Goal: Task Accomplishment & Management: Complete application form

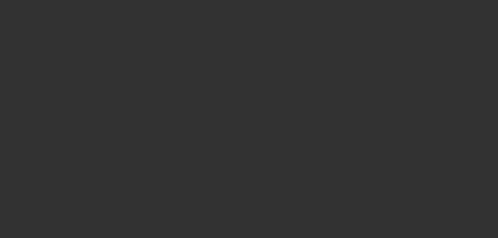
select select "3"
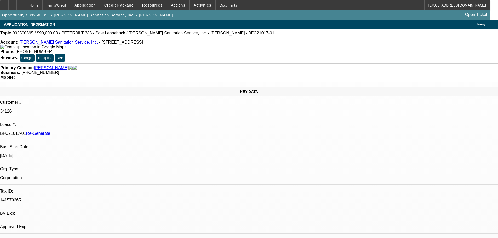
select select "0"
select select "2"
select select "0"
select select "6"
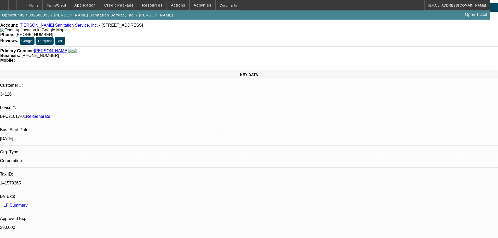
scroll to position [26, 0]
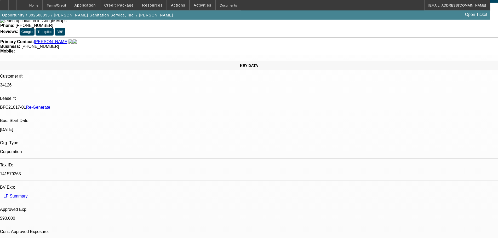
drag, startPoint x: 454, startPoint y: 177, endPoint x: 433, endPoint y: 177, distance: 21.2
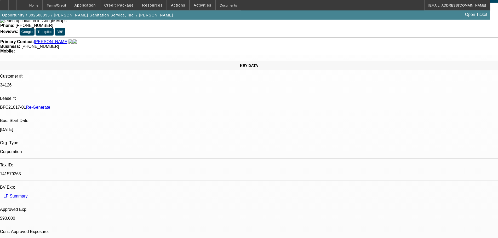
copy td "845-226-5405"
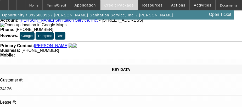
click at [127, 7] on span "Credit Package" at bounding box center [119, 5] width 30 height 4
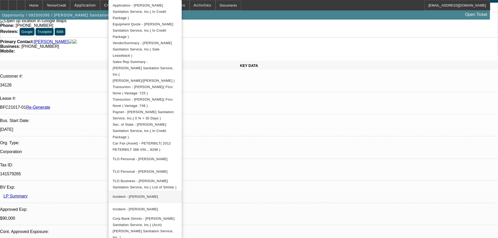
scroll to position [127, 0]
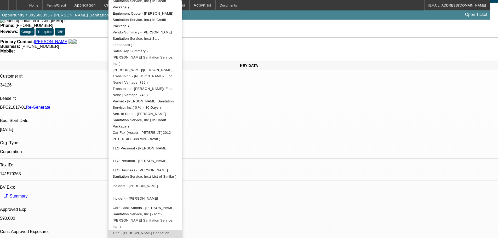
click at [169, 231] on span "Title - Herring Sanitation Service, Inc.( In Credit Package )" at bounding box center [141, 236] width 57 height 10
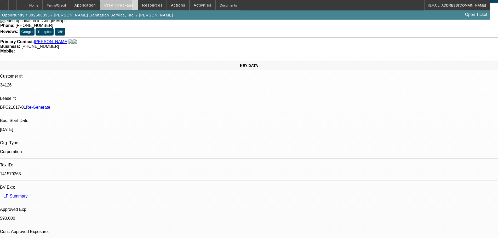
click at [119, 8] on span at bounding box center [118, 5] width 37 height 13
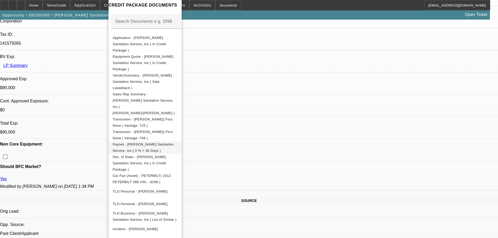
scroll to position [74, 0]
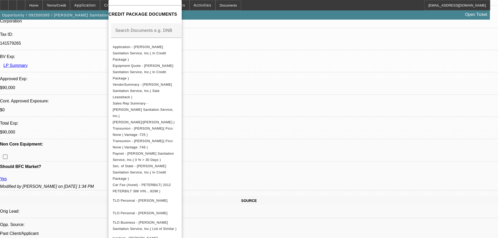
click at [400, 100] on div at bounding box center [249, 119] width 498 height 238
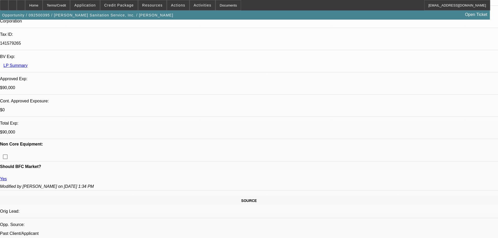
scroll to position [196, 0]
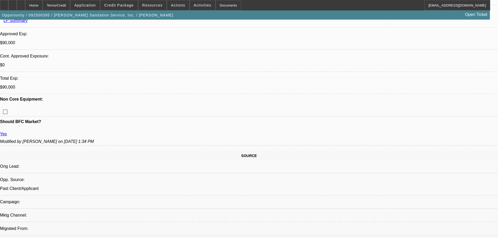
scroll to position [209, 0]
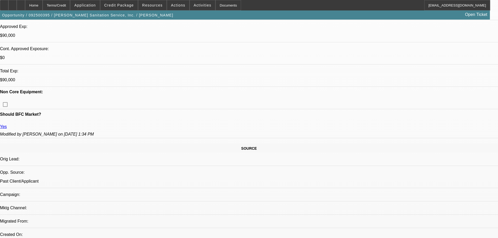
click at [203, 1] on span at bounding box center [203, 5] width 26 height 13
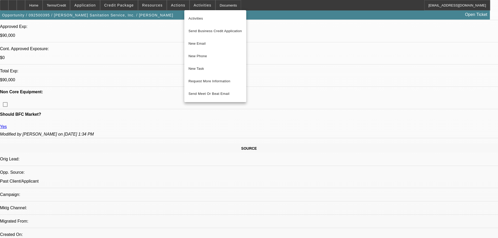
scroll to position [78, 0]
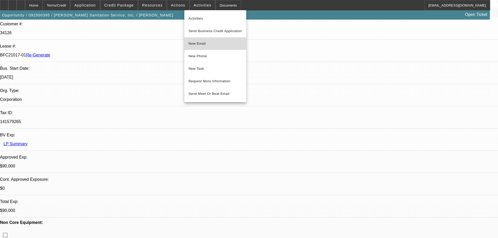
click at [205, 42] on span "New Email" at bounding box center [215, 44] width 54 height 6
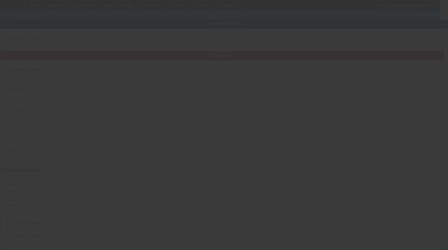
type input "[PERSON_NAME] Sanitation Service, Inc."
type input "[STREET_ADDRESS]"
type input "12524"
type input "Fishkill"
type input "[PHONE_NUMBER]"
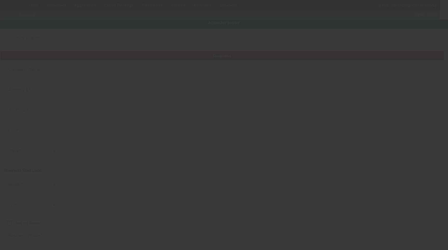
type input "# 1"
type input "herring@herringseptic.com"
type input "141579265"
type input "https://HERRINGSEPTIC.COM"
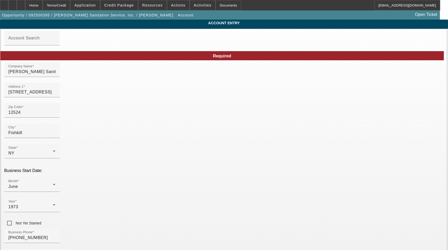
type input "9/18/2025"
drag, startPoint x: 252, startPoint y: 95, endPoint x: 197, endPoint y: 88, distance: 55.6
click at [55, 116] on input "12524" at bounding box center [31, 113] width 47 height 6
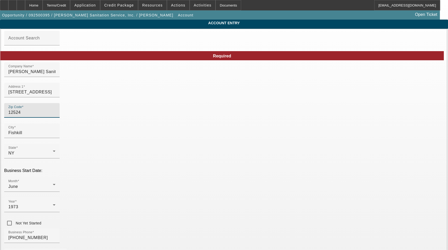
type input "1252"
type input "12524"
type input "Fishkill"
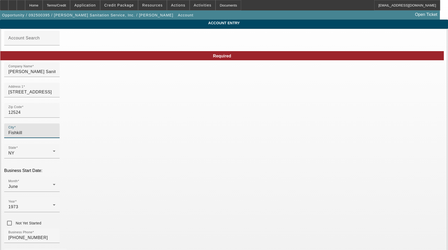
type input "Dutchess"
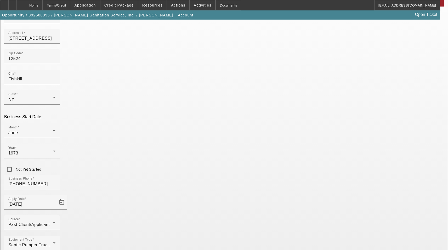
scroll to position [58, 0]
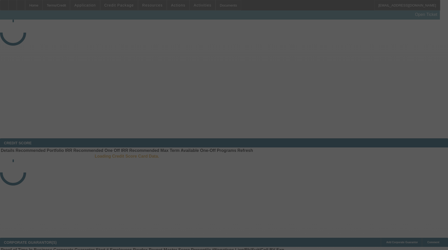
select select "3"
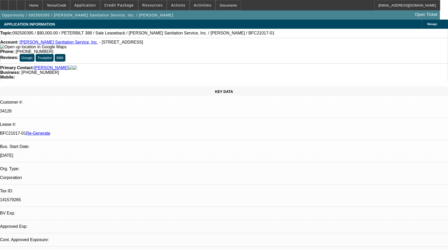
select select "0"
select select "2"
select select "0"
select select "6"
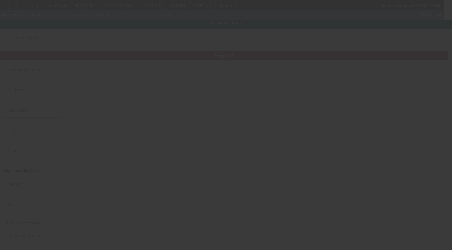
type input "[PERSON_NAME] Sanitation Service, Inc."
type input "[STREET_ADDRESS]"
type input "12524"
type input "Fishkill"
type input "[PHONE_NUMBER]"
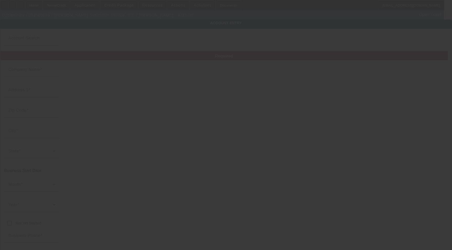
type input "herring@herringseptic.com"
type input "Dutchess"
type input "141579265"
type input "https://HERRINGSEPTIC.COM"
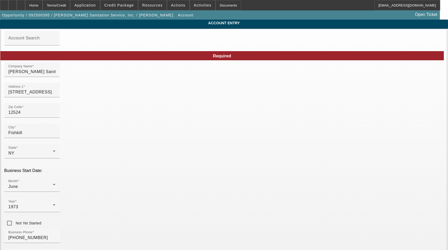
type input "9/18/2025"
drag, startPoint x: 276, startPoint y: 117, endPoint x: 391, endPoint y: 128, distance: 115.3
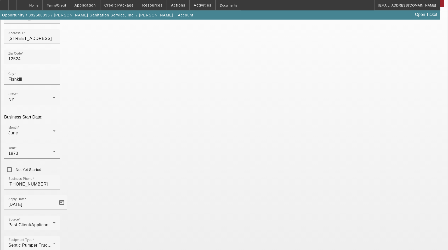
scroll to position [58, 0]
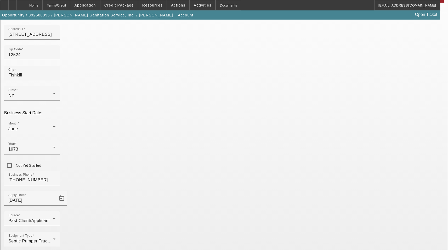
type input "herringsanitation@gmail.com"
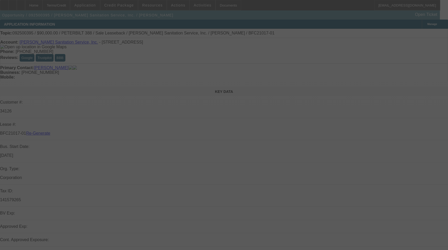
select select "3"
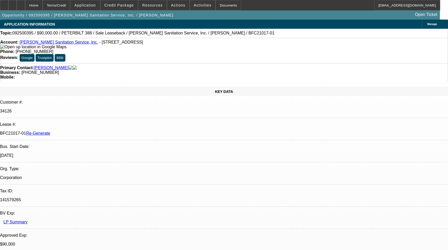
select select "0"
select select "2"
select select "0"
select select "6"
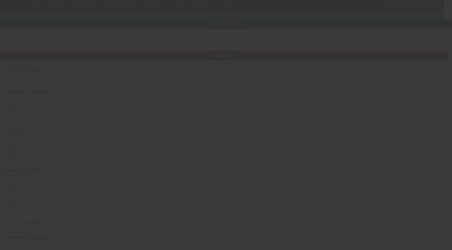
click at [141, 68] on div at bounding box center [226, 125] width 452 height 250
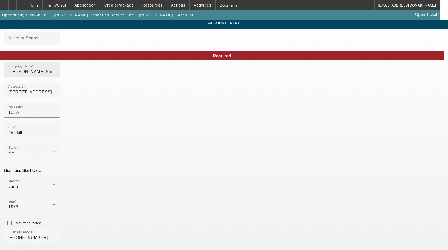
type input "[DATE]"
drag, startPoint x: 107, startPoint y: 78, endPoint x: 43, endPoint y: 72, distance: 64.8
drag, startPoint x: 112, startPoint y: 95, endPoint x: 30, endPoint y: 95, distance: 82.1
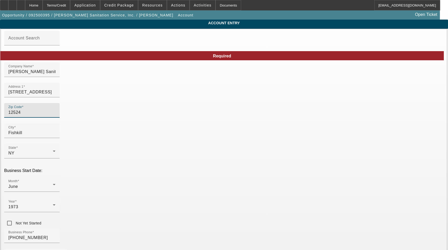
drag, startPoint x: 98, startPoint y: 119, endPoint x: 42, endPoint y: 117, distance: 56.5
type input "Fishkill"
drag, startPoint x: 245, startPoint y: 137, endPoint x: 205, endPoint y: 133, distance: 39.9
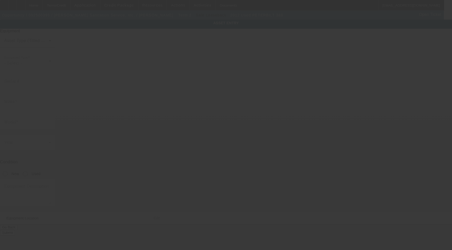
type input "[US_VEHICLE_IDENTIFICATION_NUMBER]"
type input "peterbilt"
type input "388"
radio input "true"
type input "[STREET_ADDRESS]"
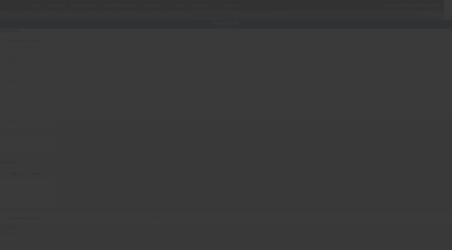
type input "# 1"
type input "Fishkill"
type input "12524"
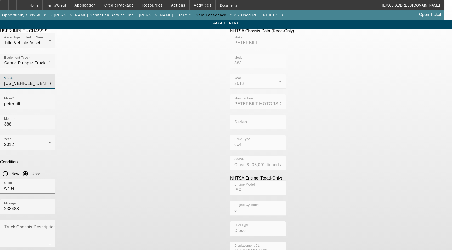
click at [51, 81] on input "[US_VEHICLE_IDENTIFICATION_NUMBER]" at bounding box center [27, 84] width 47 height 6
drag, startPoint x: 200, startPoint y: 75, endPoint x: 135, endPoint y: 67, distance: 65.8
click at [135, 67] on div "Asset Type (Titled or Non-Titled) Title Vehicle Asset Equipment Type Septic Pum…" at bounding box center [111, 63] width 222 height 61
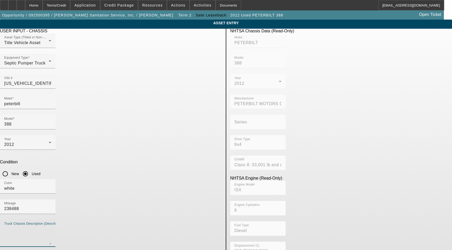
click at [51, 226] on textarea "Truck Chassis Description (Describe the truck chassis only)" at bounding box center [27, 235] width 47 height 19
type textarea "Includes all options, attachments, and accessories"
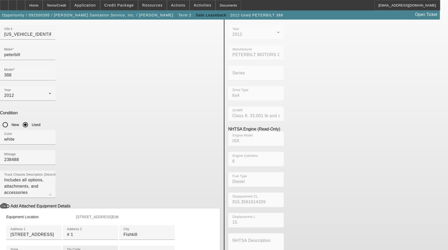
scroll to position [105, 0]
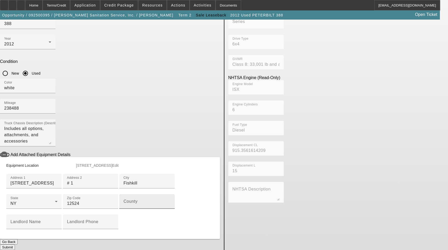
click at [123, 204] on mat-label "County" at bounding box center [130, 201] width 14 height 4
click at [123, 207] on input "County" at bounding box center [146, 204] width 47 height 6
type input "Dutchess"
click at [15, 245] on button "Submit" at bounding box center [7, 247] width 15 height 5
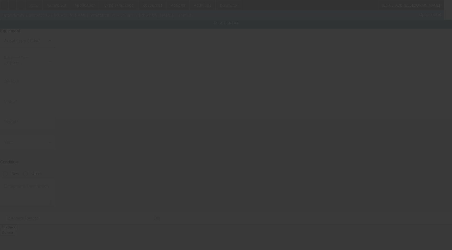
type input "[US_VEHICLE_IDENTIFICATION_NUMBER]"
type input "peterbilt"
type input "388"
radio input "true"
type textarea "Includes all options, attachments, and accessories"
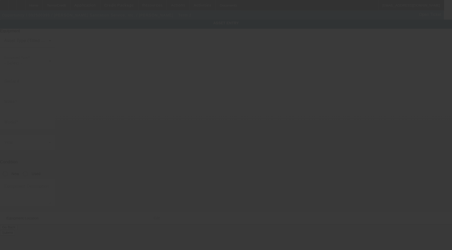
type input "[STREET_ADDRESS]"
type input "# 1"
type input "Fishkill"
type input "12524"
type input "Dutchess"
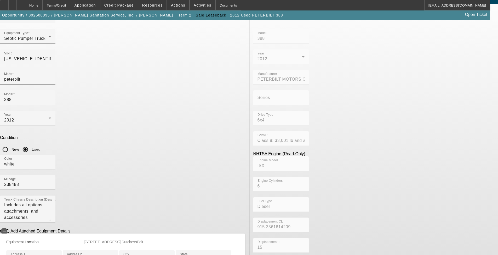
scroll to position [105, 0]
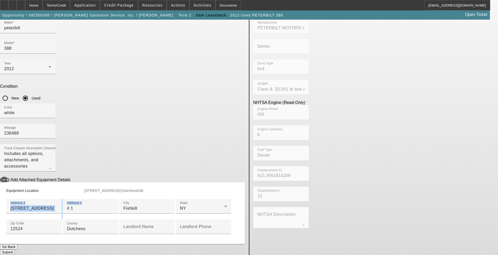
drag, startPoint x: 127, startPoint y: 140, endPoint x: 18, endPoint y: 125, distance: 110.8
click at [18, 125] on app-asset-collateral-manage "ASSET ENTRY Delete asset USER INPUT - CHASSIS Asset Type (Titled or Non-Titled)…" at bounding box center [249, 99] width 498 height 311
click at [114, 205] on input "# 1" at bounding box center [90, 208] width 47 height 6
drag, startPoint x: 120, startPoint y: 138, endPoint x: 94, endPoint y: 137, distance: 26.7
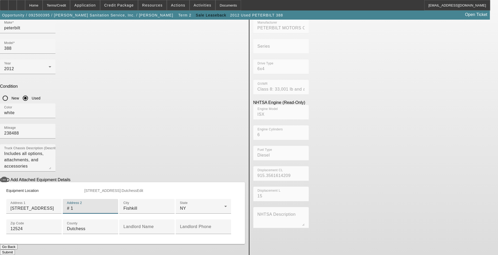
click at [94, 137] on app-asset-collateral-manage "ASSET ENTRY Delete asset USER INPUT - CHASSIS Asset Type (Titled or Non-Titled)…" at bounding box center [249, 99] width 498 height 311
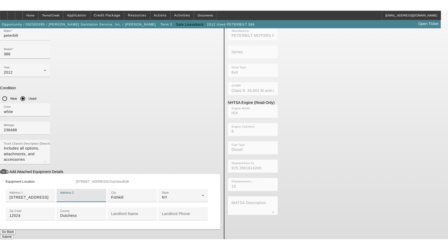
scroll to position [152, 0]
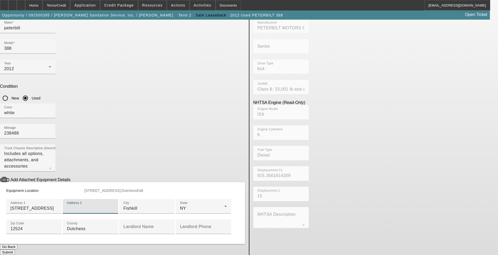
click at [15, 249] on button "Submit" at bounding box center [7, 251] width 15 height 5
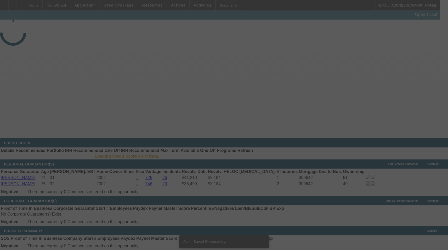
select select "3"
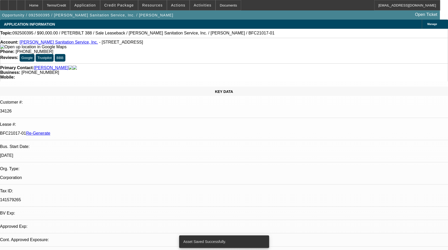
select select "0"
select select "2"
select select "0"
select select "6"
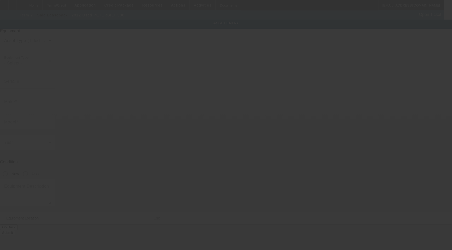
type input "[US_VEHICLE_IDENTIFICATION_NUMBER]"
type input "peterbilt"
type input "388"
radio input "true"
type textarea "Includes all options, attachments, and accessories"
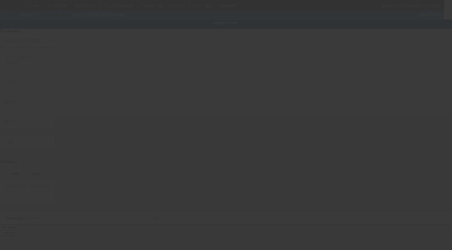
type input "146 Old Route 9"
type input "Fishkill"
type input "12524"
type input "Dutchess"
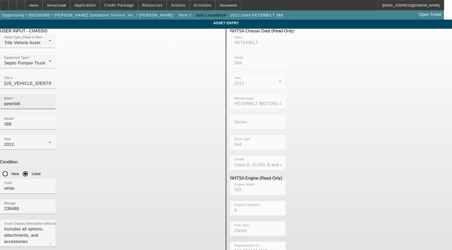
click at [51, 99] on div "Make peterbilt" at bounding box center [27, 102] width 47 height 15
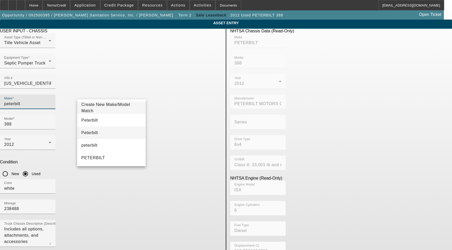
type input "peterbilt"
click at [106, 131] on mat-option "Peterbilt" at bounding box center [111, 133] width 68 height 13
type input "Peterbilt"
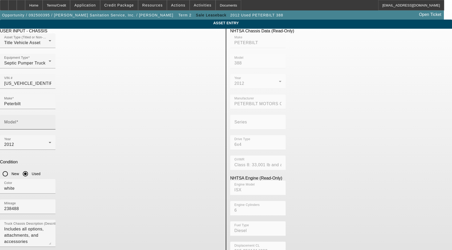
click at [51, 115] on div "Model" at bounding box center [27, 122] width 47 height 15
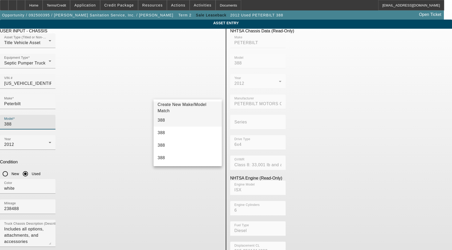
type input "388"
click at [178, 123] on mat-option "388" at bounding box center [187, 120] width 68 height 13
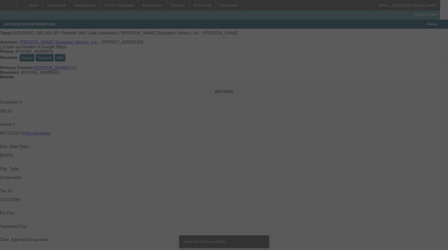
select select "3"
select select "0"
select select "2"
select select "0"
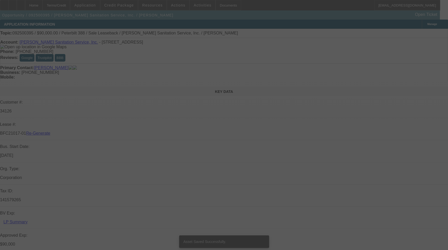
select select "6"
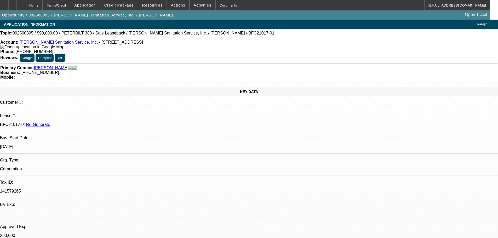
select select "3"
select select "0"
select select "2"
select select "0"
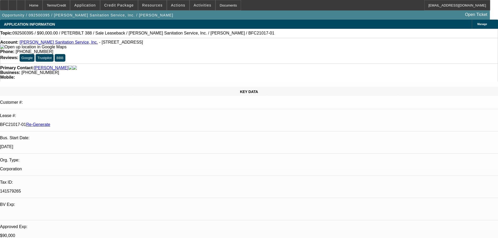
select select "6"
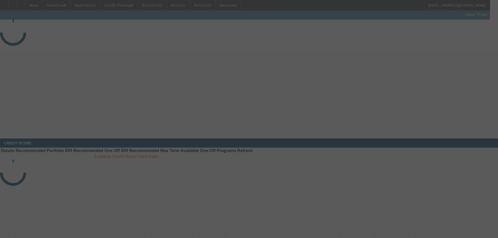
select select "4"
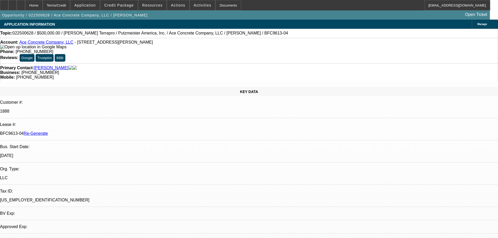
select select "0"
select select "1"
select select "3"
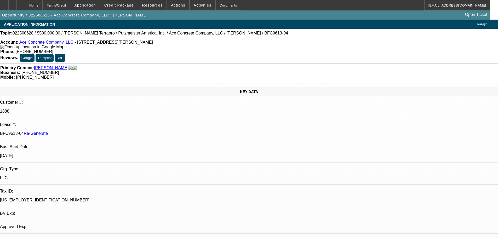
select select "6"
drag, startPoint x: 202, startPoint y: 44, endPoint x: 182, endPoint y: 45, distance: 19.4
click at [182, 49] on div "Phone: (608) 439-5349" at bounding box center [248, 51] width 497 height 5
copy span "(608) 439-5349"
click at [200, 7] on span "Activities" at bounding box center [203, 5] width 18 height 4
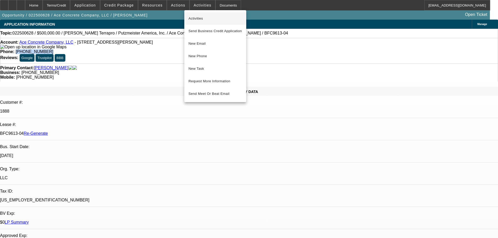
click at [203, 22] on button "Activities" at bounding box center [215, 18] width 62 height 13
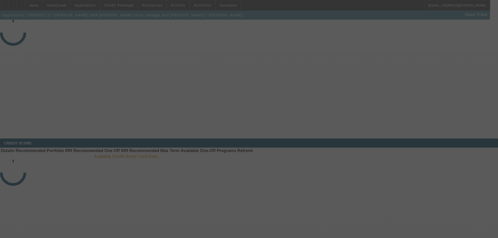
select select "3"
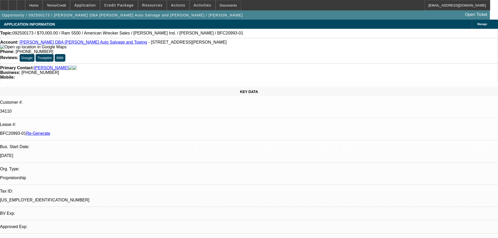
select select "0"
select select "2"
select select "0"
select select "2"
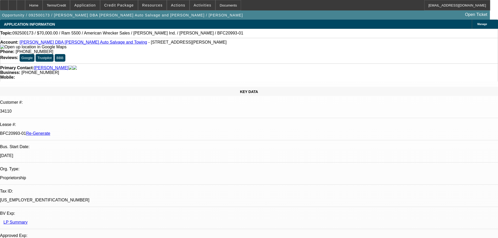
click at [198, 6] on span "Activities" at bounding box center [203, 5] width 18 height 4
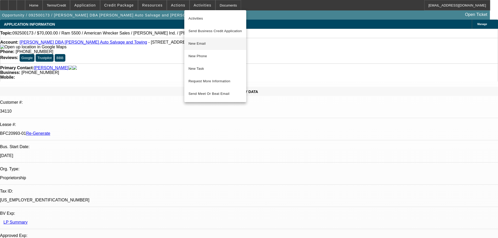
click at [202, 44] on span "New Email" at bounding box center [215, 44] width 54 height 6
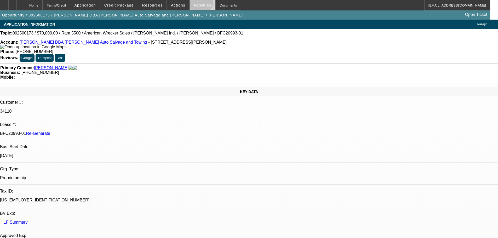
click at [195, 4] on span "Activities" at bounding box center [203, 5] width 18 height 4
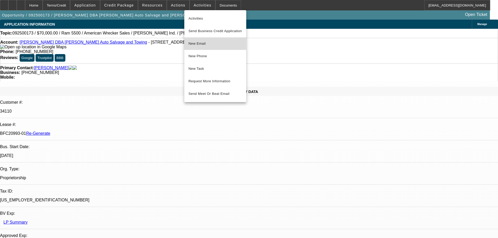
click at [208, 44] on span "New Email" at bounding box center [215, 44] width 54 height 6
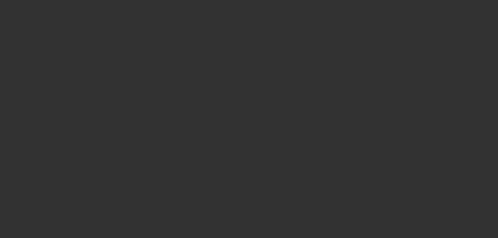
select select "3"
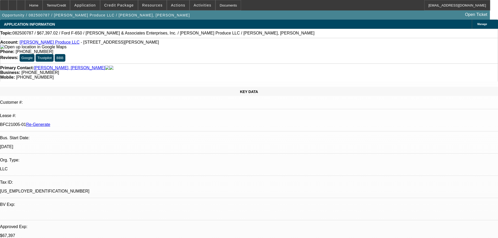
select select "0"
select select "6"
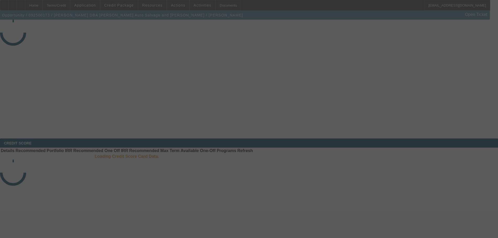
select select "3"
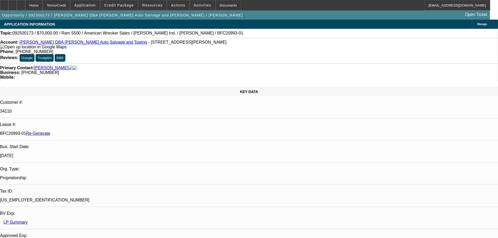
select select "0"
select select "2"
select select "0"
select select "2"
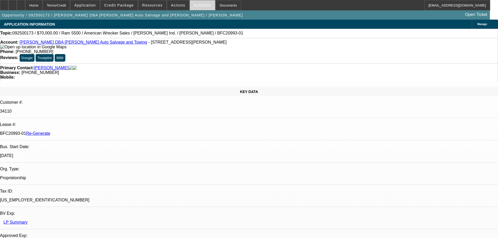
click at [194, 7] on span "Activities" at bounding box center [203, 5] width 18 height 4
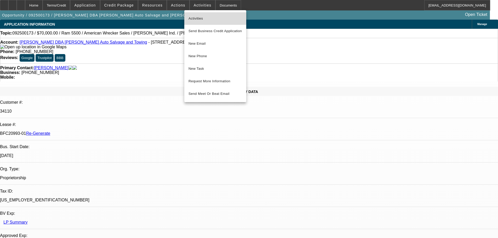
click at [198, 15] on button "Activities" at bounding box center [215, 18] width 62 height 13
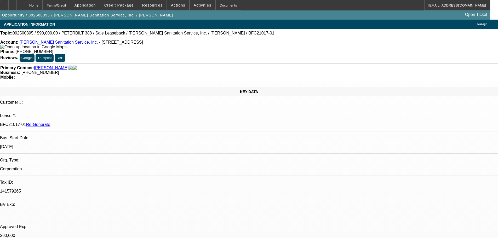
select select "3"
select select "0"
select select "2"
select select "0"
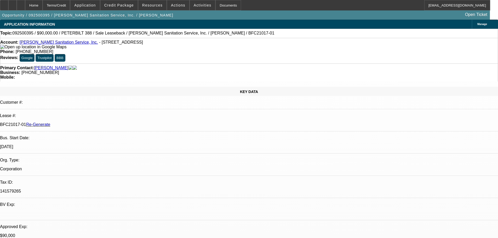
select select "6"
